Goal: Task Accomplishment & Management: Use online tool/utility

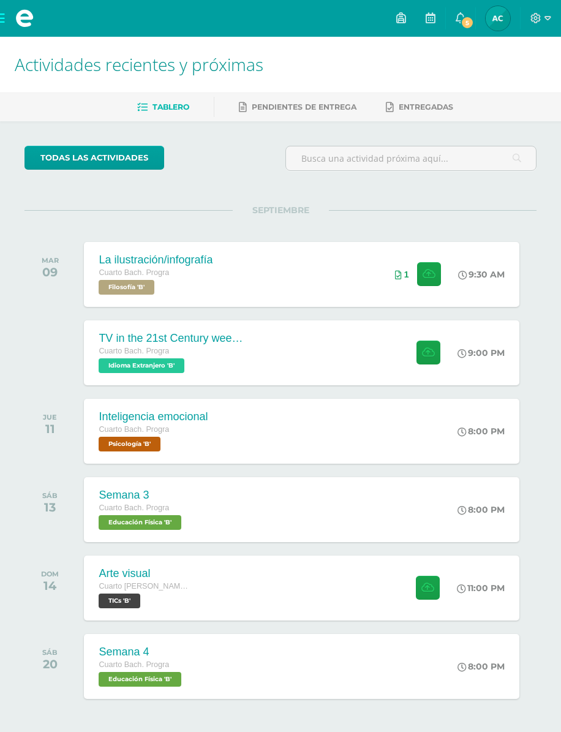
click at [496, 354] on div "9:00 PM" at bounding box center [480, 352] width 47 height 11
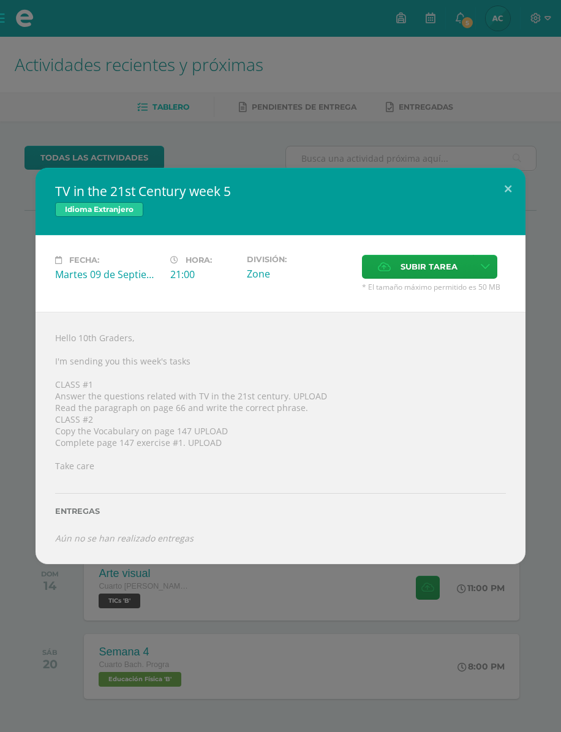
click at [422, 271] on span "Subir tarea" at bounding box center [428, 266] width 57 height 23
click at [0, 0] on input "Subir tarea" at bounding box center [0, 0] width 0 height 0
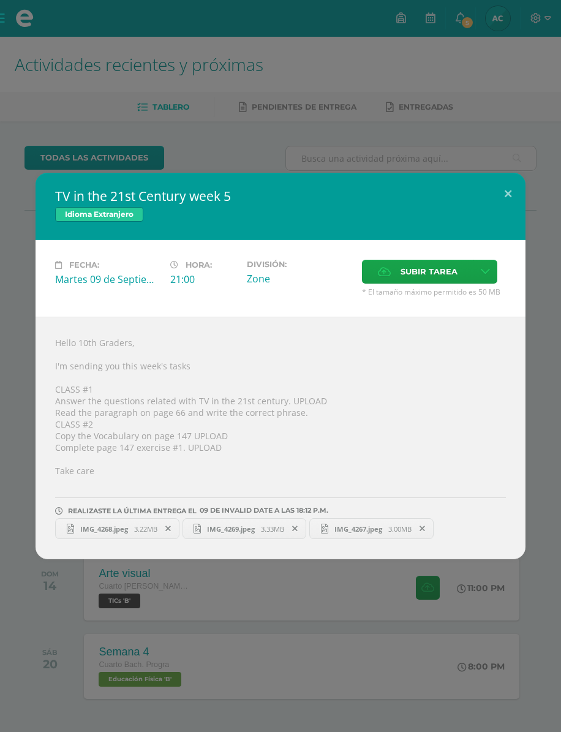
click at [500, 627] on div "TV in the 21st Century week 5 Idioma Extranjero Fecha: Martes 09 de Septiembre …" at bounding box center [280, 366] width 561 height 732
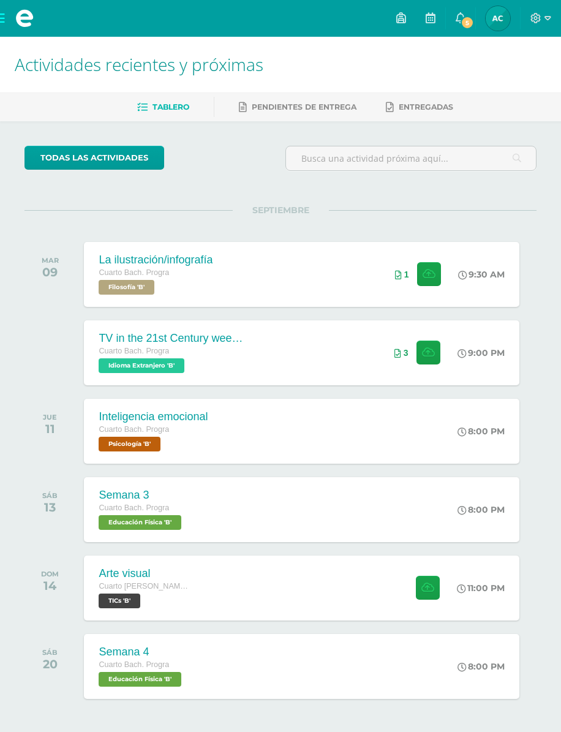
click at [462, 14] on icon at bounding box center [460, 17] width 10 height 11
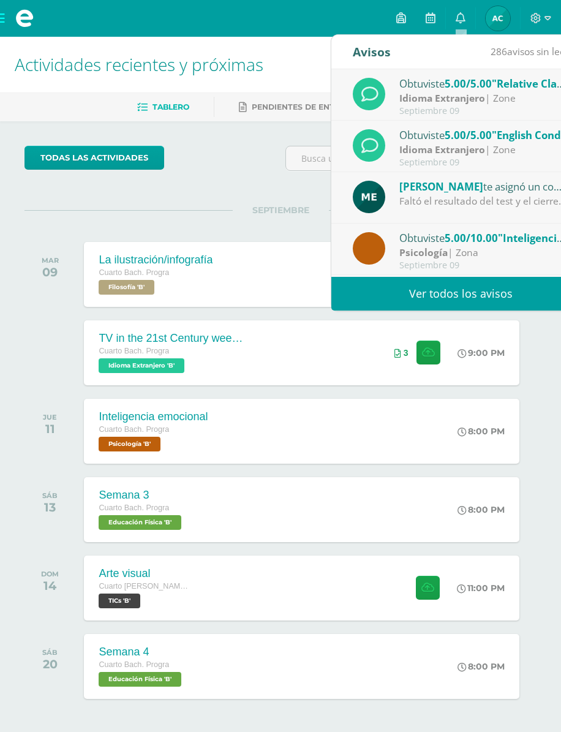
click at [530, 186] on div "María Escobar te asignó un comentario en 'Inteligencias múltiples parte 2' para…" at bounding box center [484, 186] width 170 height 16
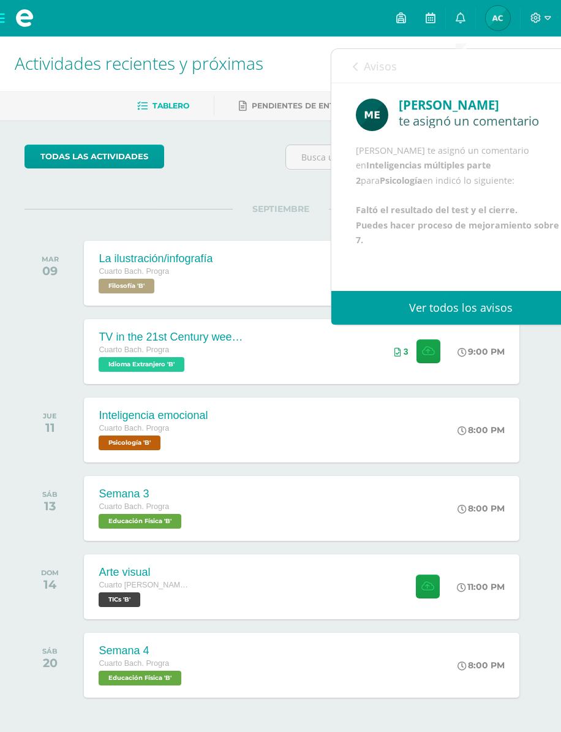
scroll to position [1, 0]
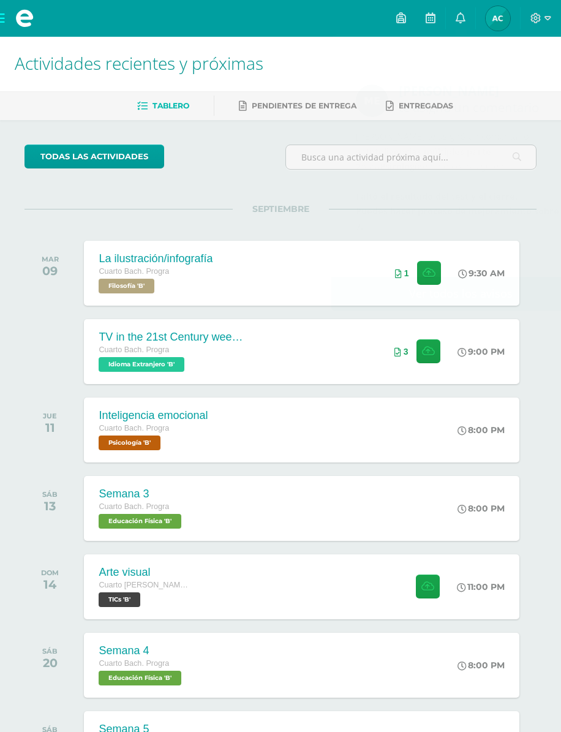
click at [127, 581] on div "Cuarto Bach. Dibujo" at bounding box center [145, 585] width 92 height 13
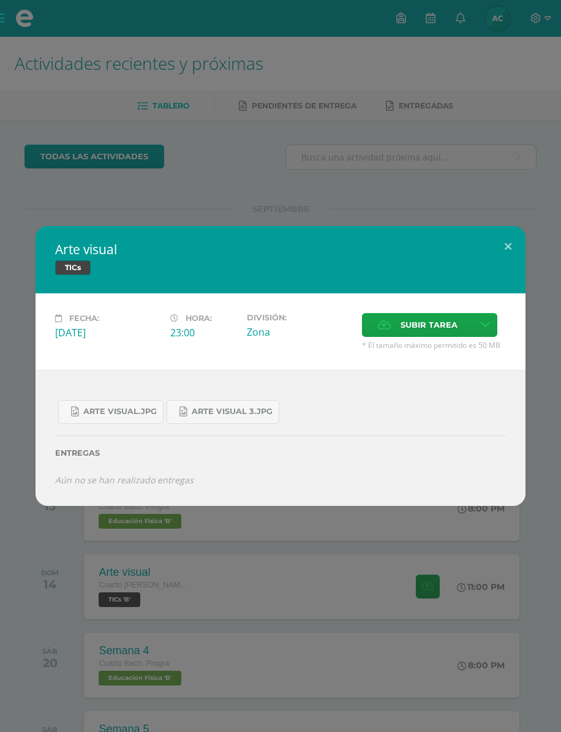
click at [516, 550] on div "Arte visual TICs Fecha: Domingo 14 de Septiembre Hora: 23:00 División: Zona" at bounding box center [280, 366] width 561 height 732
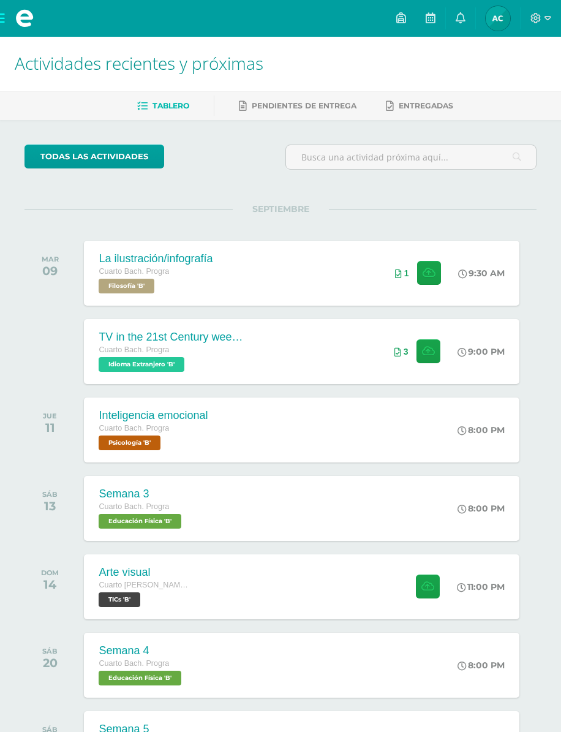
click at [430, 416] on div "Inteligencia emocional Cuarto Bach. Progra Psicología 'B' 8:00 PM Inteligencia …" at bounding box center [301, 429] width 435 height 65
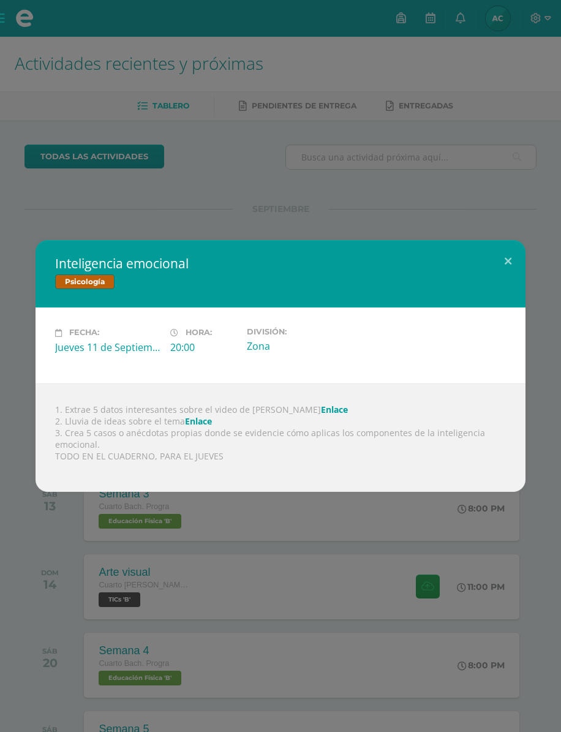
click at [91, 587] on div "Inteligencia emocional Psicología Fecha: Jueves 11 de Septiembre Hora: 20:00 Di…" at bounding box center [280, 366] width 561 height 732
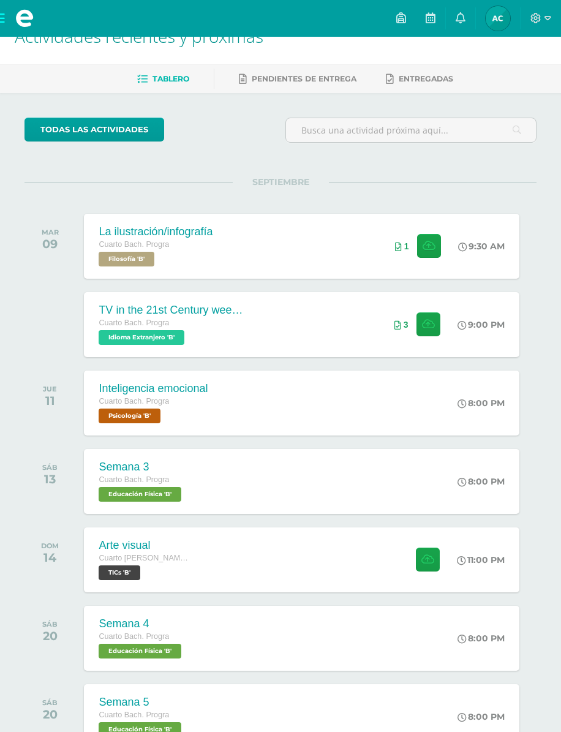
scroll to position [29, 0]
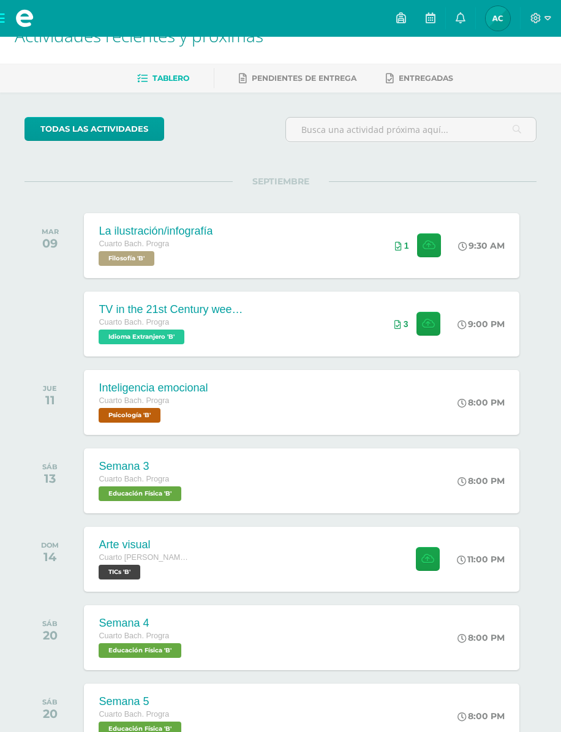
click at [440, 429] on div "Inteligencia emocional Cuarto Bach. Progra Psicología 'B' 8:00 PM Inteligencia …" at bounding box center [301, 402] width 435 height 65
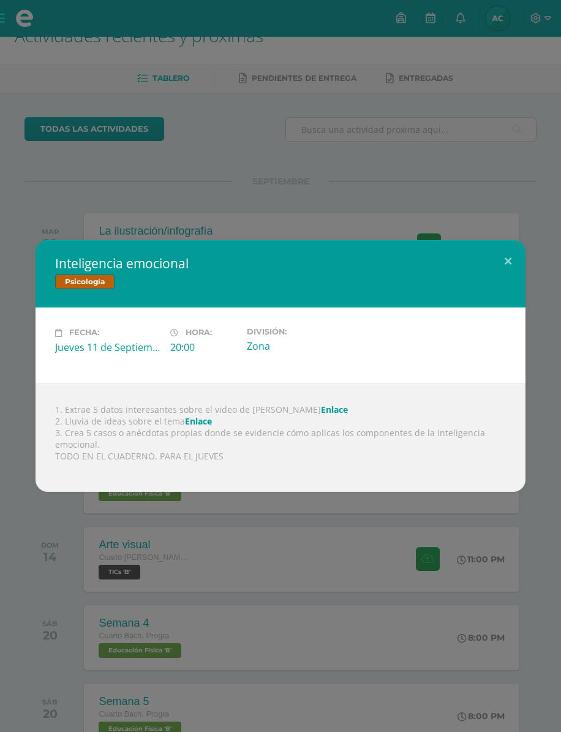
click at [407, 566] on div "Inteligencia emocional Psicología Fecha: Jueves 11 de Septiembre Hora: 20:00 Di…" at bounding box center [280, 366] width 561 height 732
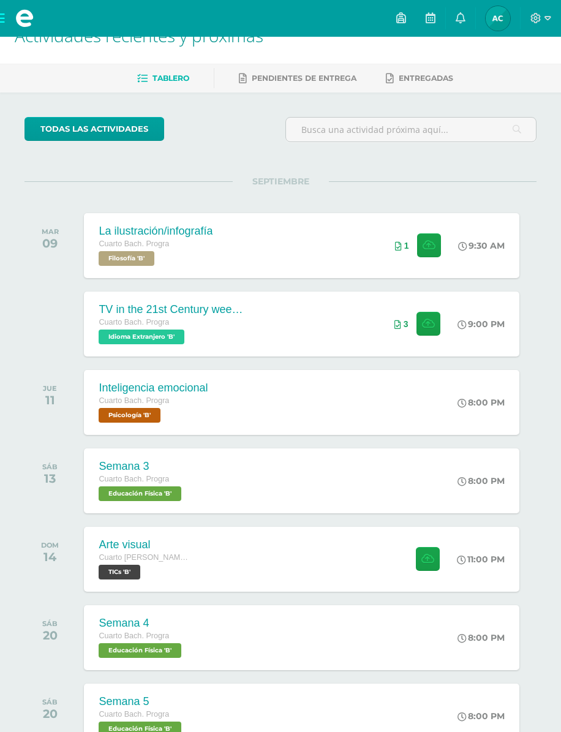
click at [7, 30] on span at bounding box center [24, 18] width 49 height 37
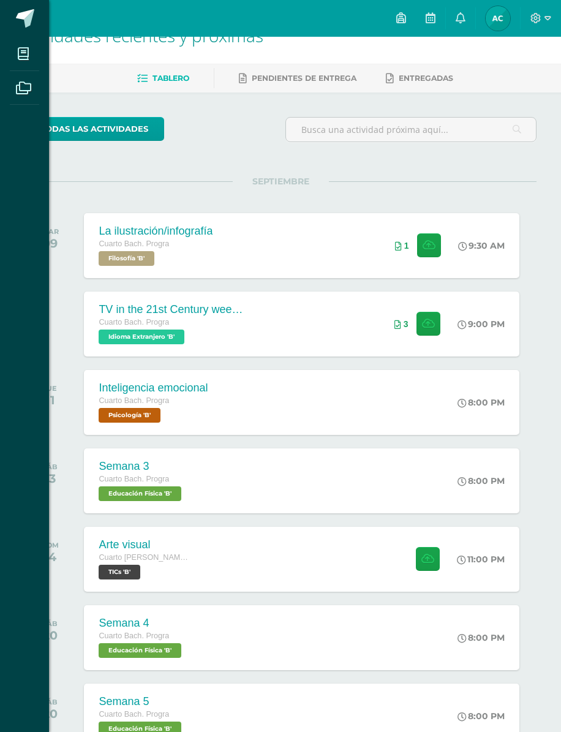
click at [25, 62] on span at bounding box center [24, 54] width 28 height 28
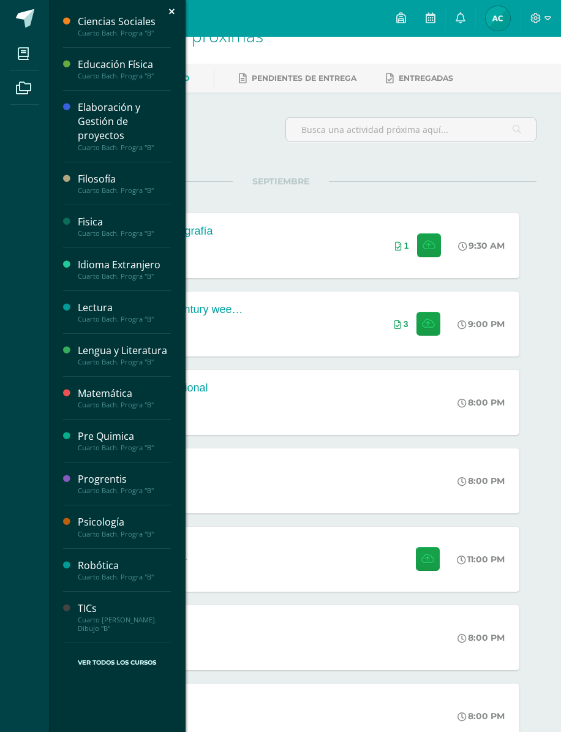
click at [151, 523] on div "Psicología" at bounding box center [124, 522] width 93 height 14
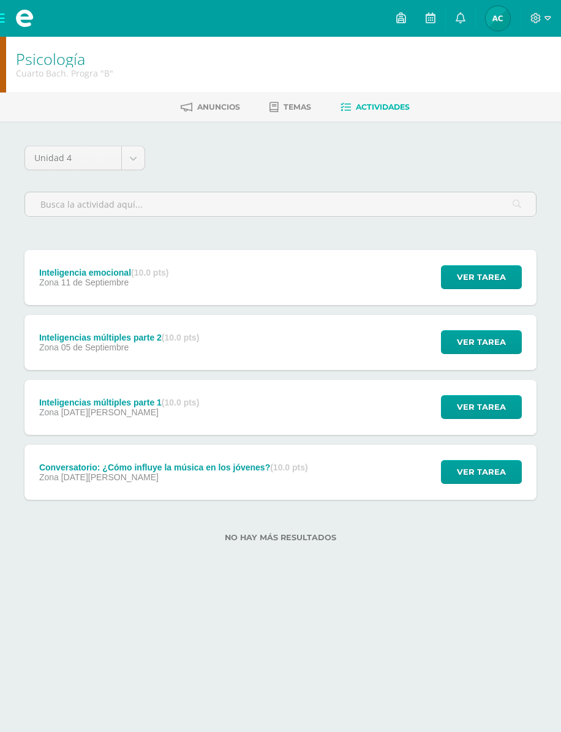
click at [477, 351] on span "Ver tarea" at bounding box center [481, 342] width 49 height 23
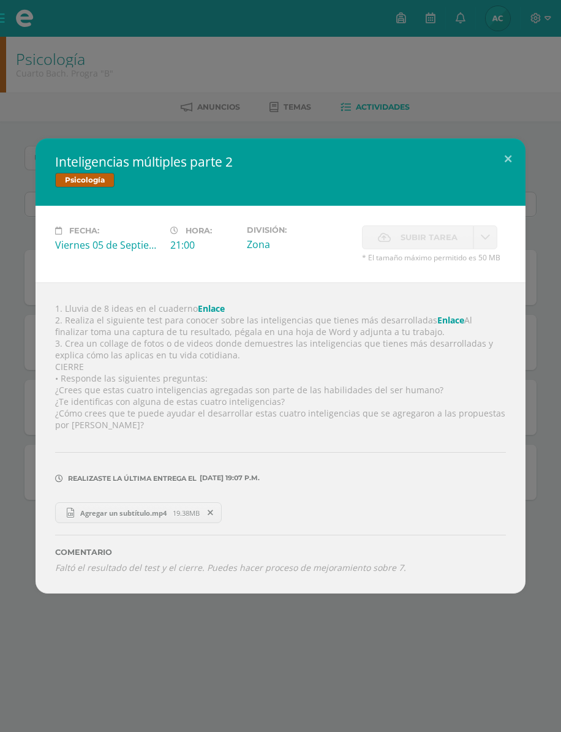
click at [69, 514] on icon at bounding box center [70, 513] width 7 height 10
